Goal: Go to known website: Access a specific website the user already knows

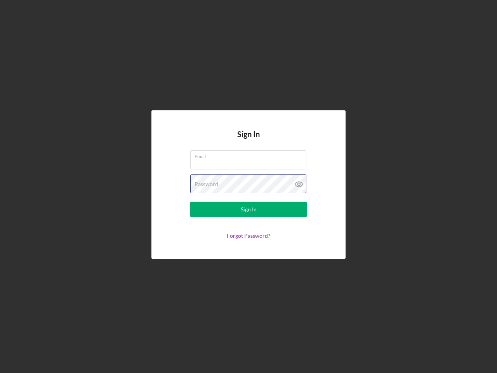
click at [249, 186] on div "Password" at bounding box center [248, 183] width 117 height 19
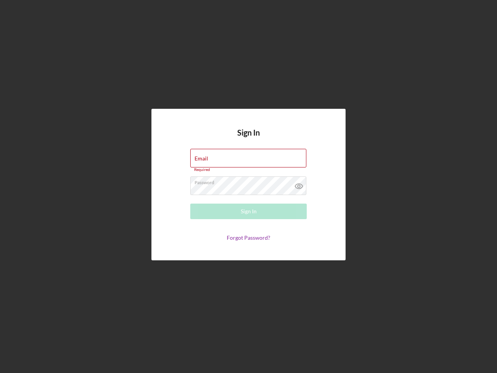
click at [299, 184] on icon at bounding box center [298, 185] width 19 height 19
